Goal: Information Seeking & Learning: Learn about a topic

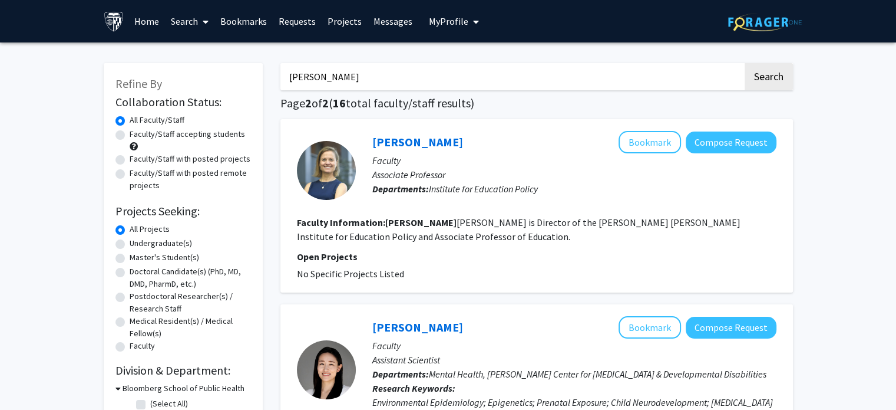
click at [422, 80] on input "[PERSON_NAME]" at bounding box center [511, 76] width 463 height 27
type input "a"
click at [745, 63] on button "Search" at bounding box center [769, 76] width 48 height 27
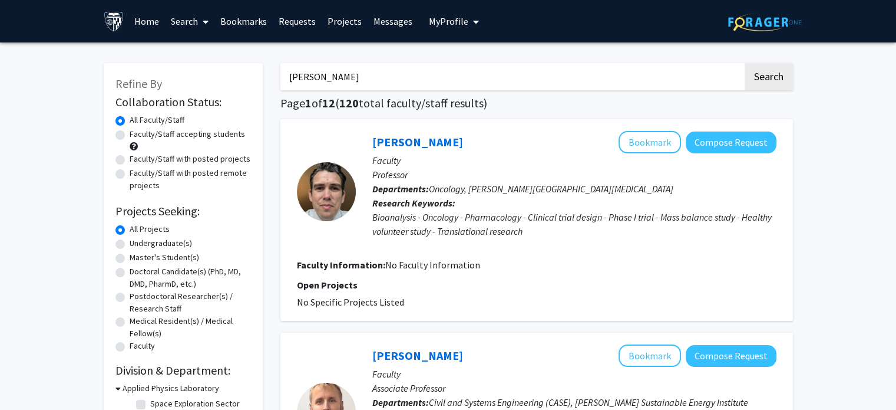
click at [745, 63] on button "Search" at bounding box center [769, 76] width 48 height 27
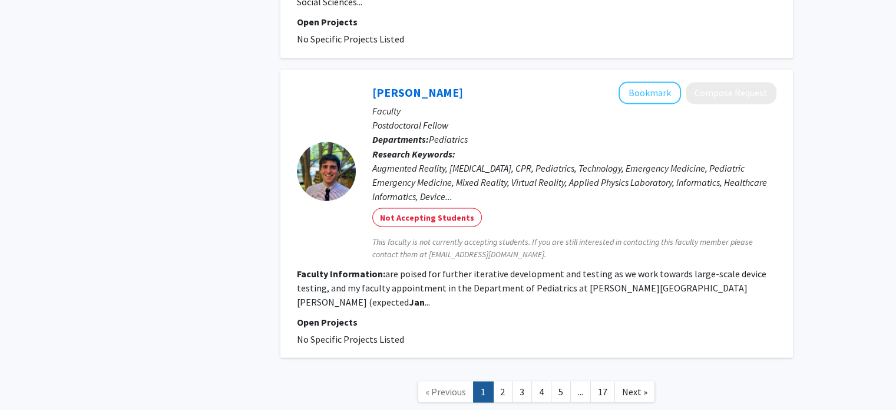
scroll to position [2114, 0]
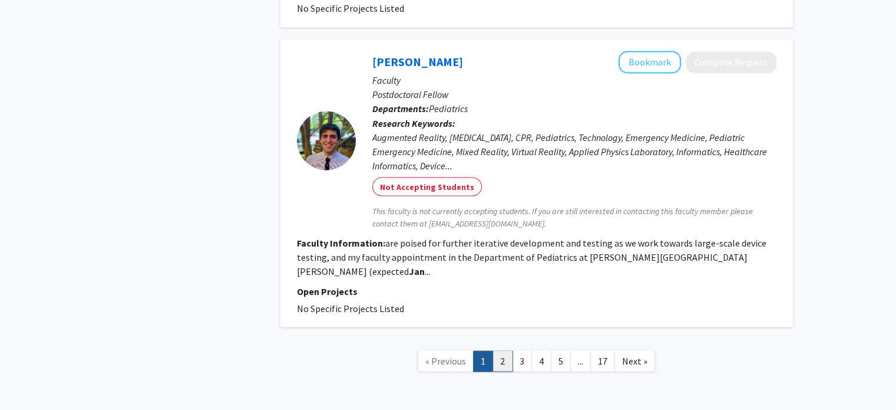
click at [501, 350] on link "2" at bounding box center [503, 360] width 20 height 21
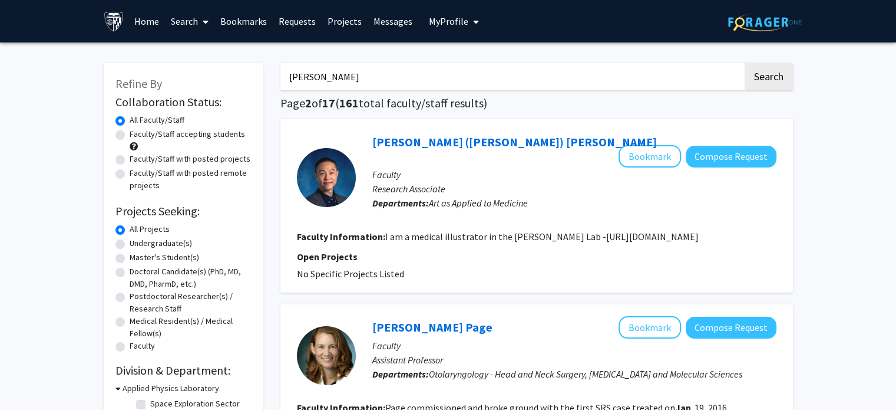
click at [457, 70] on input "[PERSON_NAME]" at bounding box center [511, 76] width 463 height 27
type input "[PERSON_NAME]"
click at [745, 63] on button "Search" at bounding box center [769, 76] width 48 height 27
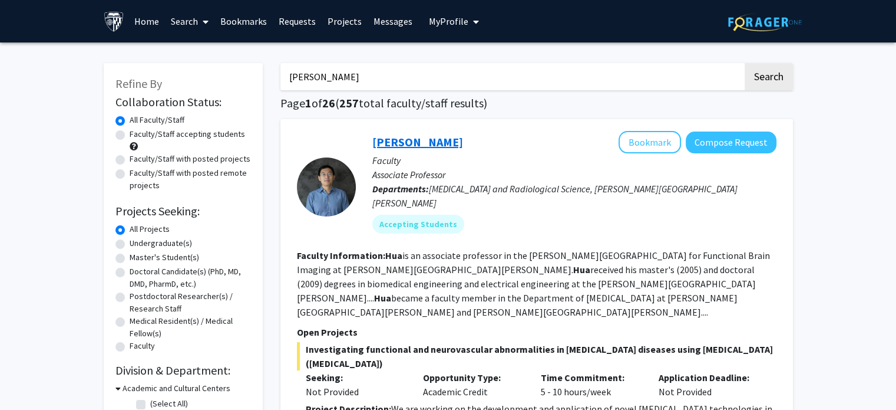
click at [404, 141] on link "[PERSON_NAME]" at bounding box center [417, 141] width 91 height 15
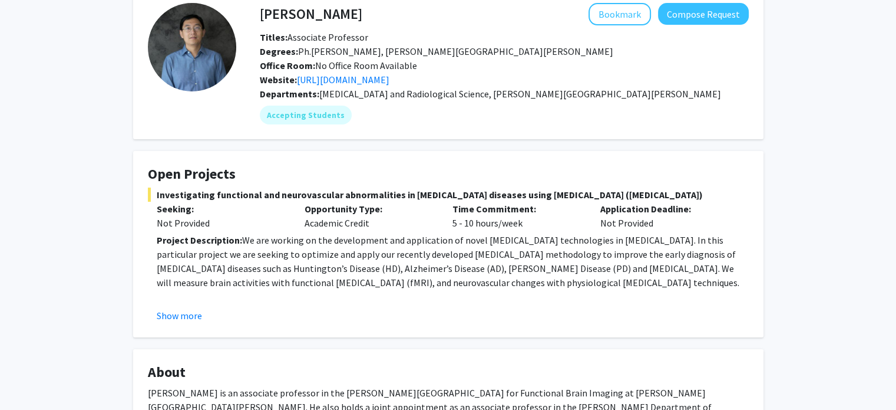
scroll to position [64, 0]
click at [174, 311] on button "Show more" at bounding box center [179, 315] width 45 height 14
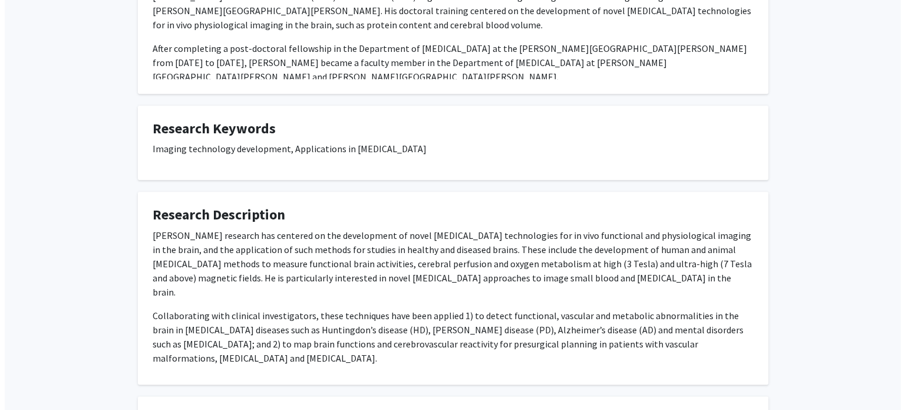
scroll to position [945, 0]
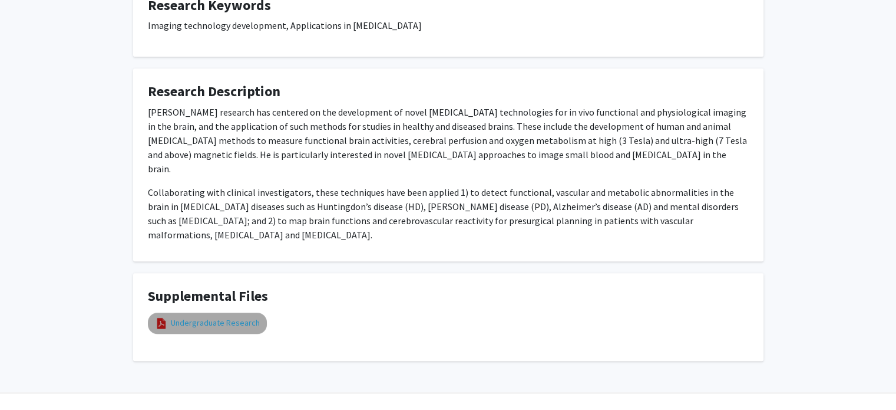
click at [229, 316] on link "Undergraduate Research" at bounding box center [215, 322] width 89 height 12
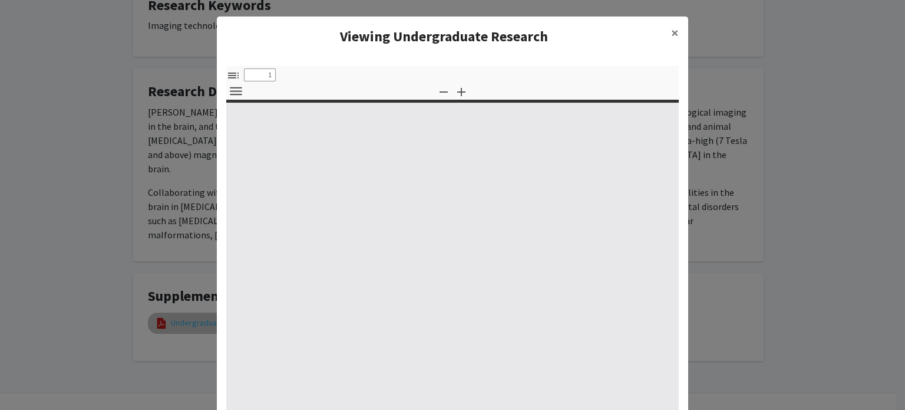
select select "custom"
type input "0"
select select "custom"
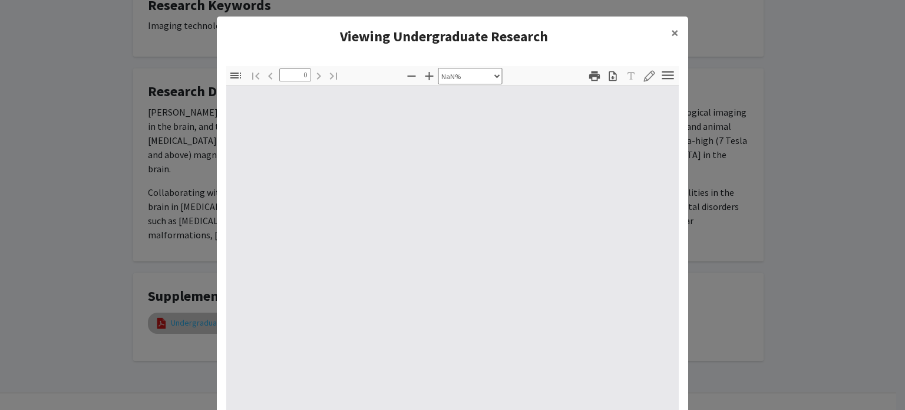
type input "1"
select select "auto"
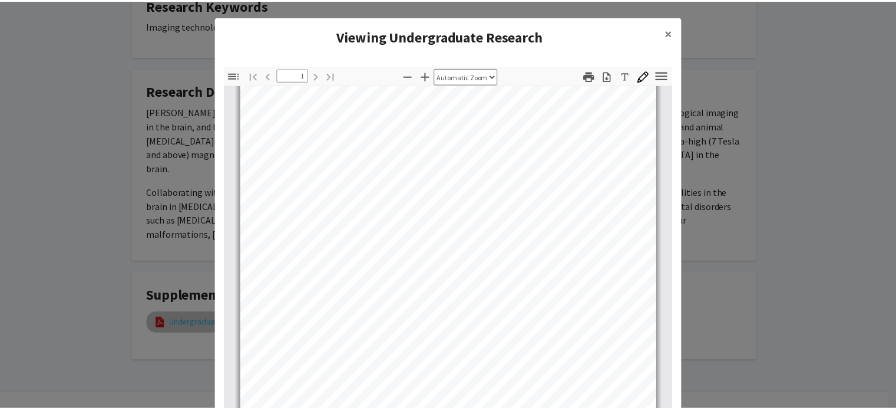
scroll to position [220, 0]
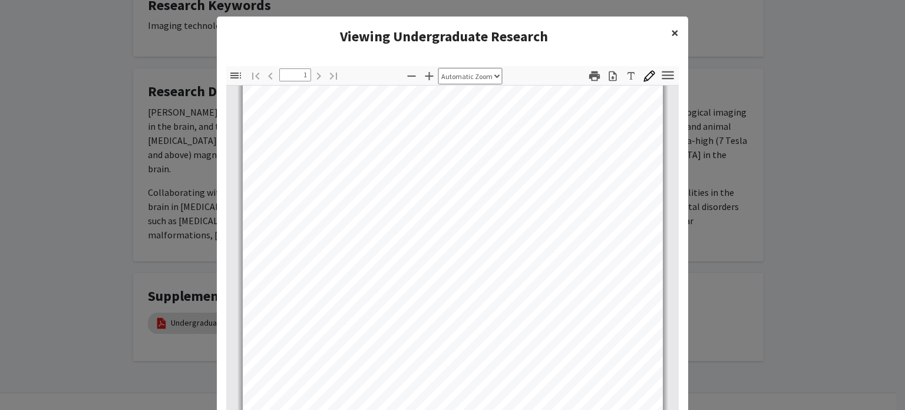
click at [672, 37] on span "×" at bounding box center [675, 33] width 8 height 18
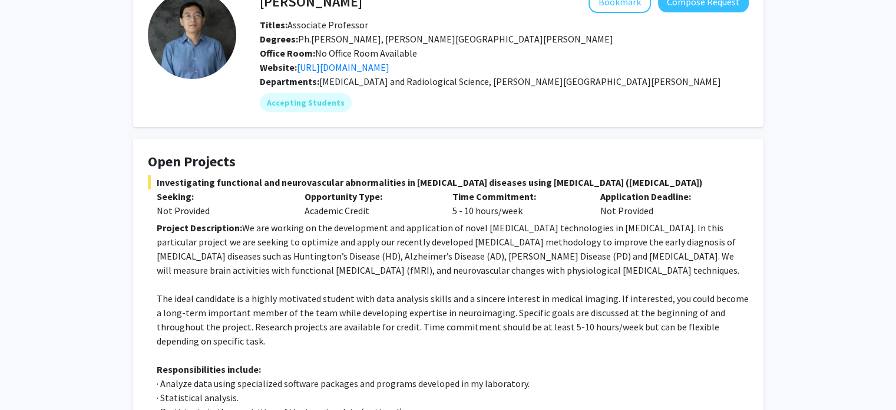
scroll to position [75, 0]
